Goal: Information Seeking & Learning: Check status

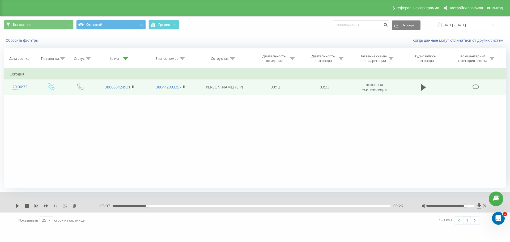
drag, startPoint x: 424, startPoint y: 84, endPoint x: 415, endPoint y: 87, distance: 9.5
click at [423, 84] on icon at bounding box center [423, 87] width 5 height 7
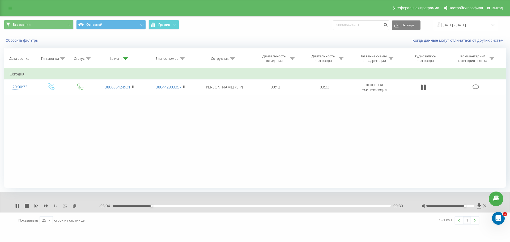
click at [163, 205] on div "- 03:04 00:30 00:30" at bounding box center [253, 205] width 309 height 5
click at [177, 206] on div "00:49" at bounding box center [252, 206] width 278 height 2
click at [190, 205] on div "00:59" at bounding box center [252, 206] width 278 height 2
click at [120, 205] on div "01:02" at bounding box center [252, 206] width 278 height 2
click at [113, 206] on div "00:00" at bounding box center [252, 206] width 278 height 2
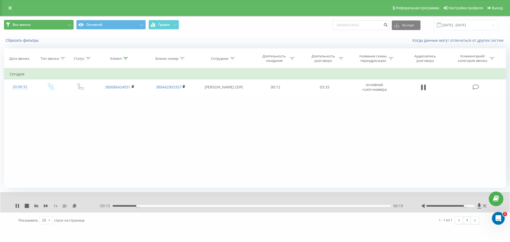
click at [67, 24] on button "Все звонки" at bounding box center [39, 25] width 70 height 10
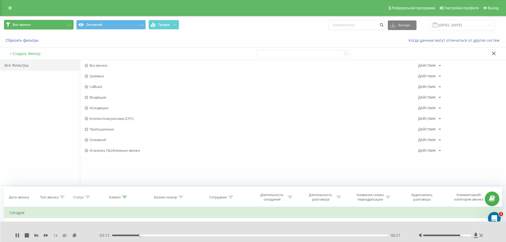
click at [62, 24] on button "Все звонки" at bounding box center [39, 25] width 70 height 10
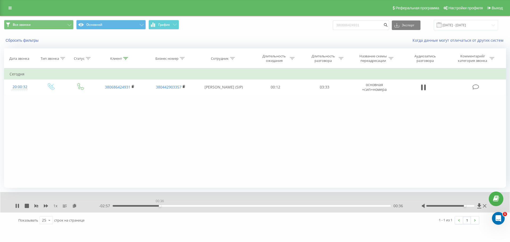
click at [160, 205] on div "00:36" at bounding box center [252, 206] width 278 height 2
click at [472, 24] on input "[DATE] - [DATE]" at bounding box center [466, 25] width 64 height 10
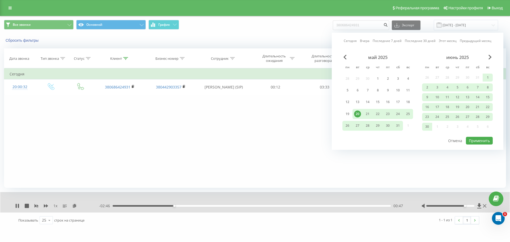
click at [358, 111] on div "20" at bounding box center [357, 114] width 7 height 7
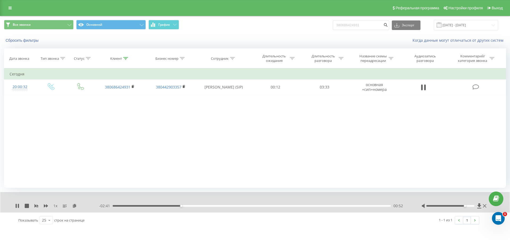
click at [199, 207] on div "- 02:41 00:52 00:52" at bounding box center [253, 205] width 309 height 5
click at [203, 206] on div "01:09" at bounding box center [252, 206] width 278 height 2
click at [222, 207] on div "01:24" at bounding box center [252, 206] width 278 height 2
click at [217, 205] on div "- 02:07 01:26 01:26" at bounding box center [253, 205] width 309 height 5
click at [214, 206] on div "01:17" at bounding box center [252, 206] width 278 height 2
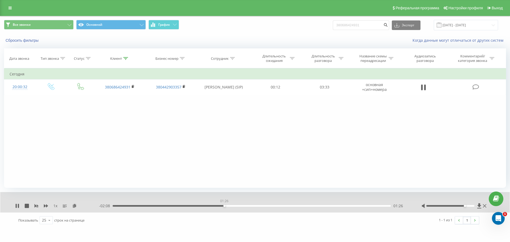
click at [224, 206] on div "01:26" at bounding box center [252, 206] width 278 height 2
click at [234, 206] on div "01:33" at bounding box center [252, 206] width 278 height 2
click at [244, 206] on div "01:34" at bounding box center [252, 206] width 278 height 2
click at [260, 205] on div "01:53" at bounding box center [252, 206] width 278 height 2
click at [280, 205] on div "02:08" at bounding box center [252, 206] width 278 height 2
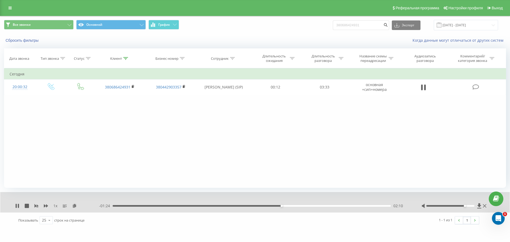
click at [308, 207] on div "02:10" at bounding box center [252, 206] width 278 height 2
click at [482, 25] on input "[DATE] - [DATE]" at bounding box center [466, 25] width 64 height 10
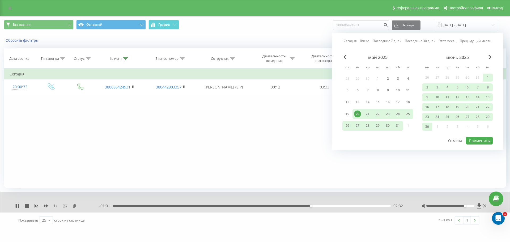
click at [355, 114] on div "20" at bounding box center [357, 114] width 7 height 7
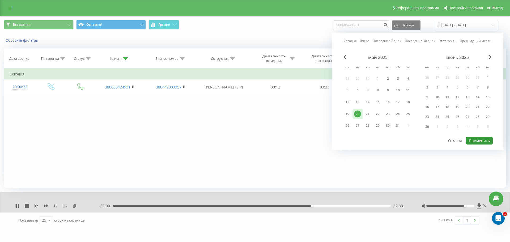
click at [480, 138] on button "Применить" at bounding box center [479, 141] width 27 height 8
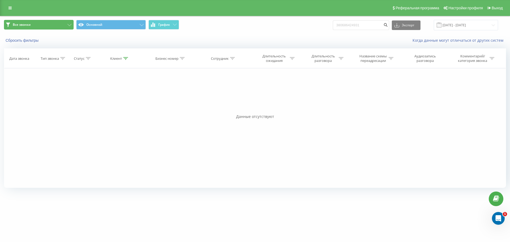
click at [54, 24] on button "Все звонки" at bounding box center [39, 25] width 70 height 10
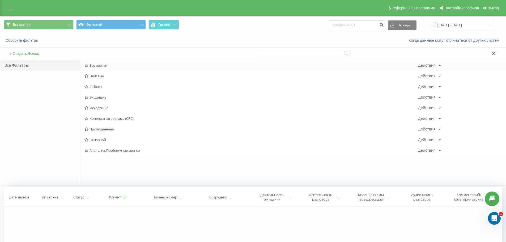
click at [99, 69] on div "Все звонки Действия Редактировать Копировать Удалить По умолчанию Поделиться" at bounding box center [293, 65] width 426 height 11
click at [129, 68] on div "Все звонки Действия Редактировать Копировать Удалить По умолчанию Поделиться" at bounding box center [293, 65] width 426 height 11
click at [92, 66] on span "Все звонки" at bounding box center [252, 66] width 334 height 4
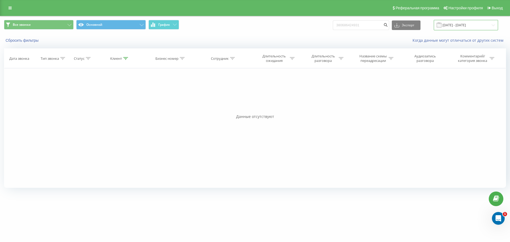
click at [453, 24] on input "[DATE] - [DATE]" at bounding box center [466, 25] width 64 height 10
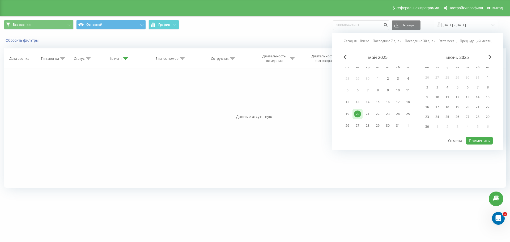
click at [490, 60] on div "июнь 2025" at bounding box center [457, 57] width 71 height 5
click at [489, 57] on span "Next Month" at bounding box center [490, 57] width 3 height 5
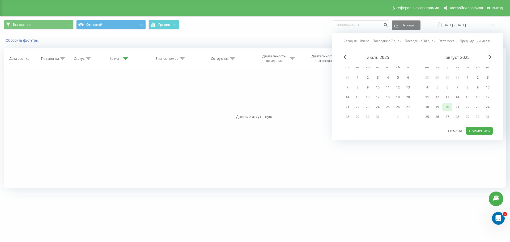
click at [445, 105] on div "20" at bounding box center [447, 107] width 7 height 7
click at [478, 130] on button "Применить" at bounding box center [479, 131] width 27 height 8
type input "[DATE] - [DATE]"
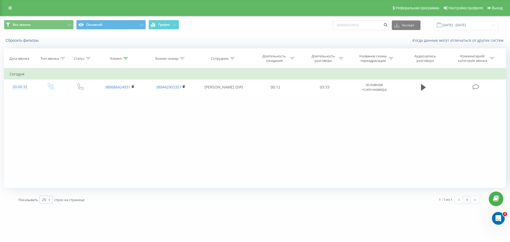
click at [50, 200] on icon at bounding box center [49, 200] width 8 height 10
click at [47, 191] on span "100" at bounding box center [45, 192] width 6 height 5
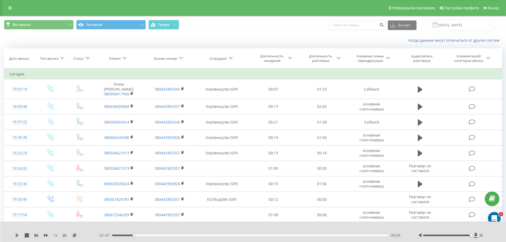
click at [18, 235] on icon at bounding box center [17, 235] width 3 height 4
click at [17, 237] on icon at bounding box center [17, 235] width 4 height 4
click at [113, 235] on div "00:00" at bounding box center [250, 236] width 276 height 2
click at [18, 234] on icon at bounding box center [17, 235] width 4 height 4
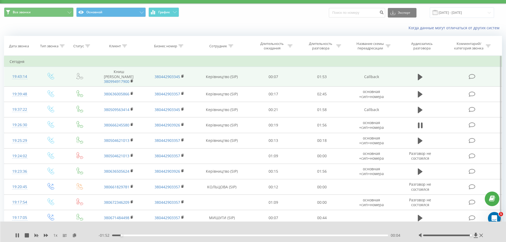
scroll to position [27, 0]
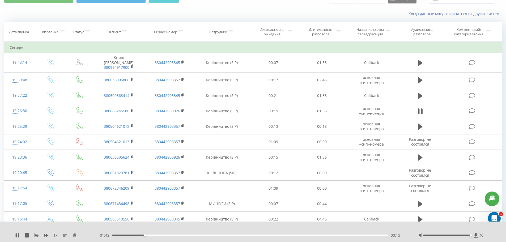
click at [152, 236] on div "00:13" at bounding box center [250, 236] width 276 height 2
click at [158, 236] on div "00:19" at bounding box center [250, 236] width 276 height 2
click at [166, 235] on div "00:20" at bounding box center [250, 236] width 276 height 2
click at [178, 235] on div "00:23" at bounding box center [250, 236] width 276 height 2
click at [184, 235] on div "00:30" at bounding box center [250, 236] width 276 height 2
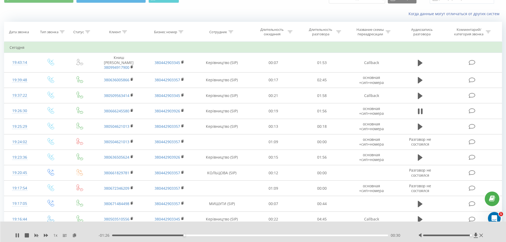
click at [191, 235] on div "00:30" at bounding box center [250, 236] width 276 height 2
click at [204, 237] on div "- 01:22 00:34 00:34" at bounding box center [252, 235] width 307 height 5
click at [205, 236] on div "00:34" at bounding box center [250, 236] width 276 height 2
click at [213, 235] on div "00:39" at bounding box center [250, 236] width 276 height 2
click at [226, 236] on div "- 01:56 00:00 00:00" at bounding box center [252, 235] width 307 height 5
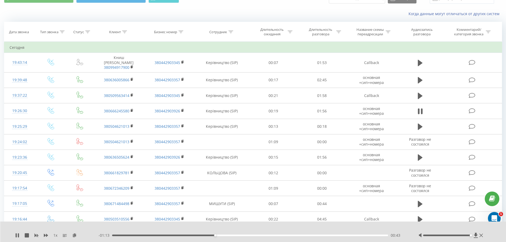
click at [227, 235] on div "00:43" at bounding box center [250, 236] width 276 height 2
click at [243, 237] on div "- 01:03 00:52 00:52" at bounding box center [252, 235] width 307 height 5
click at [247, 235] on div "00:53" at bounding box center [250, 236] width 276 height 2
click at [255, 235] on div "00:58" at bounding box center [250, 236] width 276 height 2
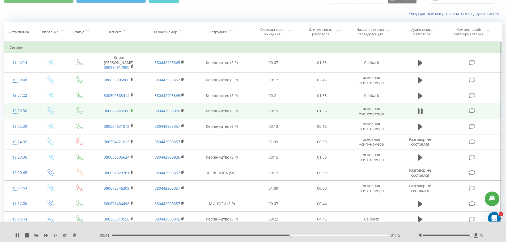
click at [131, 110] on rect at bounding box center [132, 111] width 2 height 2
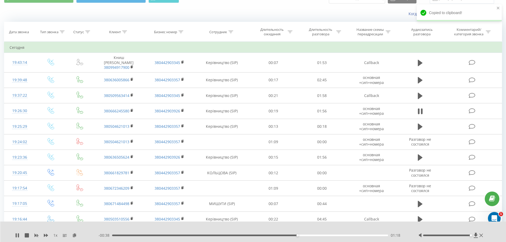
click at [272, 235] on div "- 00:38 01:18 01:18" at bounding box center [252, 235] width 307 height 5
click at [269, 236] on div "01:06" at bounding box center [250, 236] width 276 height 2
click at [262, 236] on div "01:03" at bounding box center [250, 236] width 276 height 2
